Goal: Task Accomplishment & Management: Manage account settings

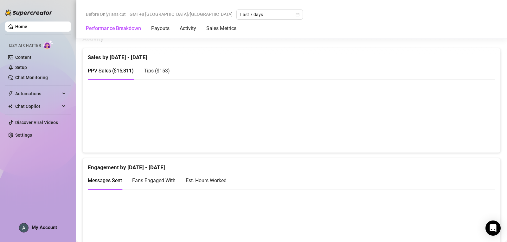
scroll to position [317, 0]
click at [49, 229] on span "My Account" at bounding box center [44, 228] width 25 height 6
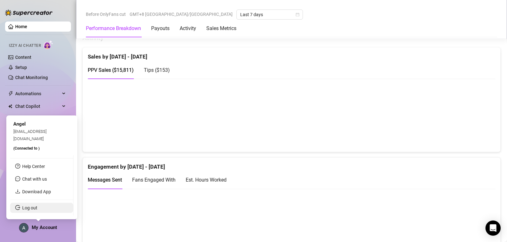
click at [37, 210] on link "Log out" at bounding box center [29, 208] width 15 height 5
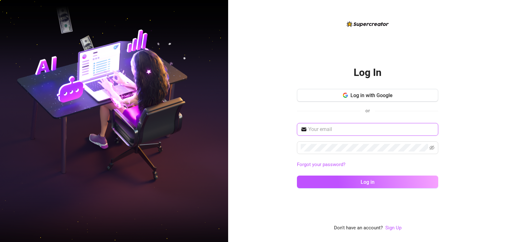
click at [198, 131] on input "text" at bounding box center [371, 130] width 126 height 8
type input "[EMAIL_ADDRESS][DOMAIN_NAME]"
click at [198, 128] on input "[EMAIL_ADDRESS][DOMAIN_NAME]" at bounding box center [371, 130] width 126 height 8
click at [198, 93] on button "Log in with Google" at bounding box center [367, 95] width 141 height 13
